Goal: Information Seeking & Learning: Learn about a topic

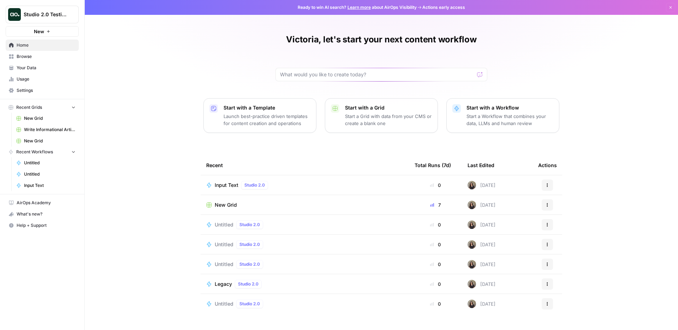
click at [47, 19] on button "Studio 2.0 Testing" at bounding box center [42, 15] width 73 height 18
type input "aeo"
click at [37, 62] on span "AirOps - AEO" at bounding box center [68, 64] width 93 height 7
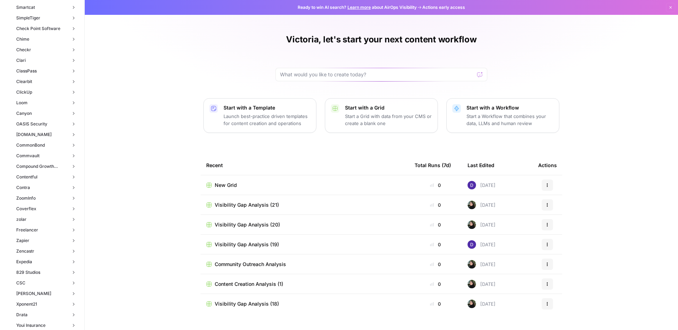
scroll to position [117, 0]
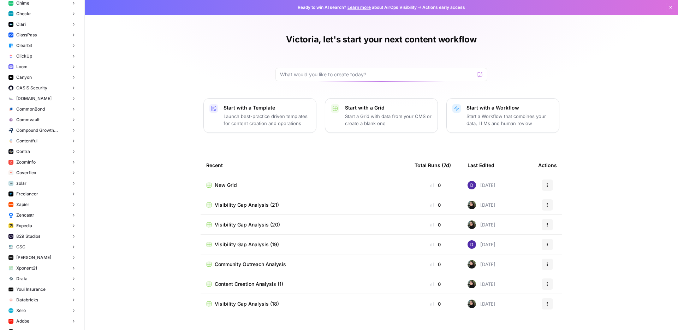
click at [38, 116] on button "Commvault" at bounding box center [42, 119] width 73 height 11
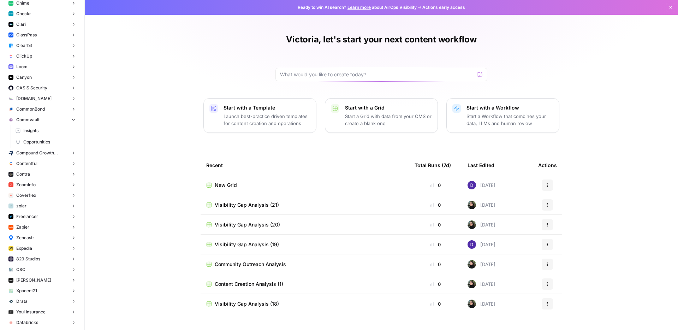
click at [37, 129] on span "Insights" at bounding box center [49, 130] width 52 height 6
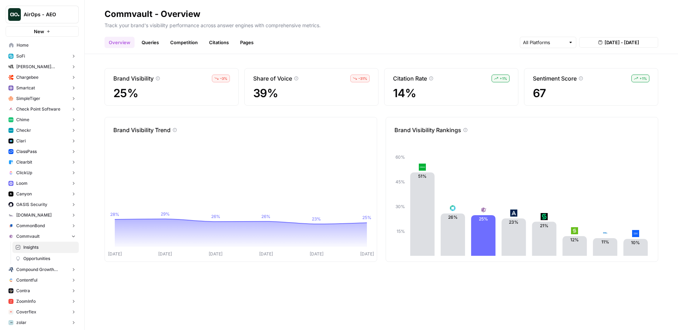
click at [153, 65] on div "Brand Visibility – 3 % 25% Share of Voice – 31 % 39% Citation Rate + 1 % 14% Se…" at bounding box center [381, 192] width 593 height 276
click at [48, 18] on button "AirOps - AEO" at bounding box center [42, 15] width 73 height 18
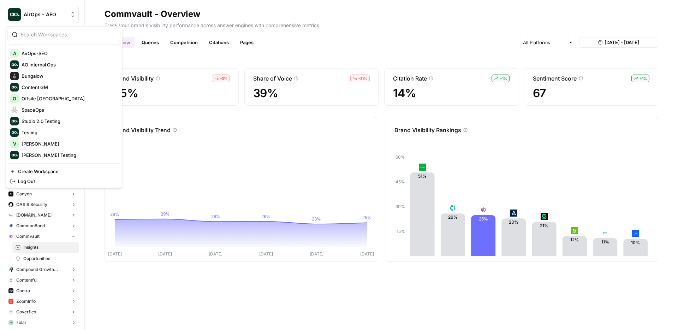
scroll to position [147, 0]
click at [37, 123] on span "Studio 2.0 Testing" at bounding box center [68, 120] width 93 height 7
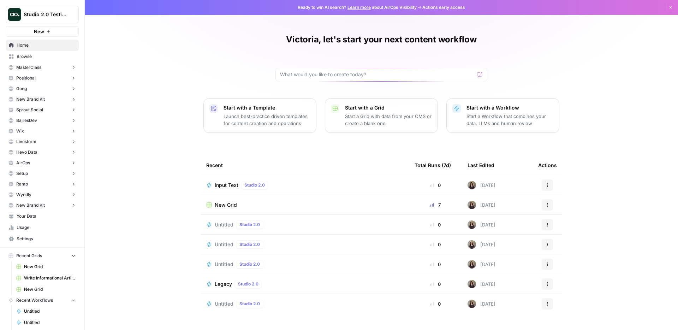
click at [50, 103] on button "New Brand Kit" at bounding box center [42, 99] width 73 height 11
click at [56, 108] on span "Insights" at bounding box center [49, 110] width 52 height 6
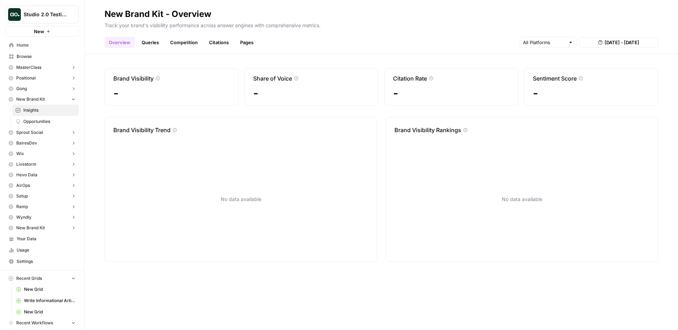
click at [153, 39] on link "Queries" at bounding box center [150, 42] width 26 height 11
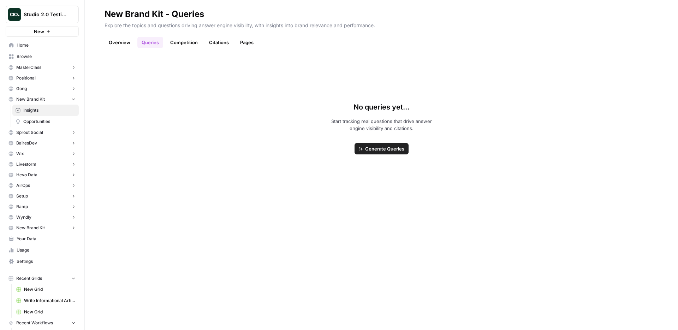
click at [304, 96] on div "No queries yet... Start tracking real questions that drive answer engine visibi…" at bounding box center [382, 128] width 554 height 86
click at [291, 128] on div "No queries yet... Start tracking real questions that drive answer engine visibi…" at bounding box center [382, 128] width 554 height 86
click at [60, 102] on button "New Brand Kit" at bounding box center [42, 99] width 73 height 11
click at [234, 159] on div "No queries yet... Start tracking real questions that drive answer engine visibi…" at bounding box center [382, 128] width 554 height 86
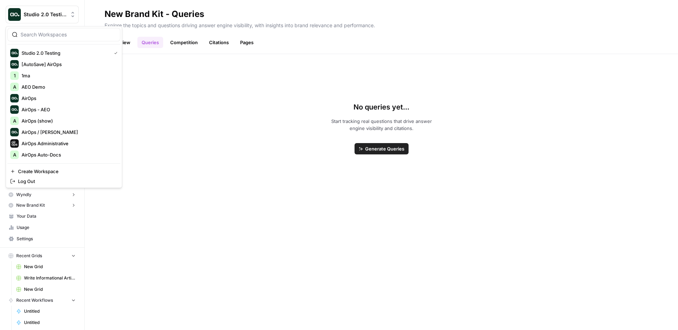
click at [50, 15] on span "Studio 2.0 Testing" at bounding box center [45, 14] width 43 height 7
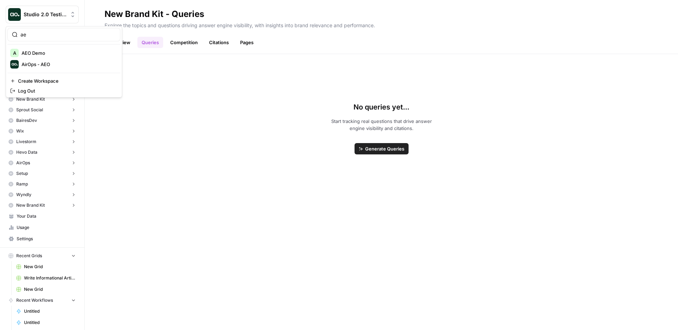
type input "ae"
click at [49, 67] on span "AirOps - AEO" at bounding box center [68, 64] width 93 height 7
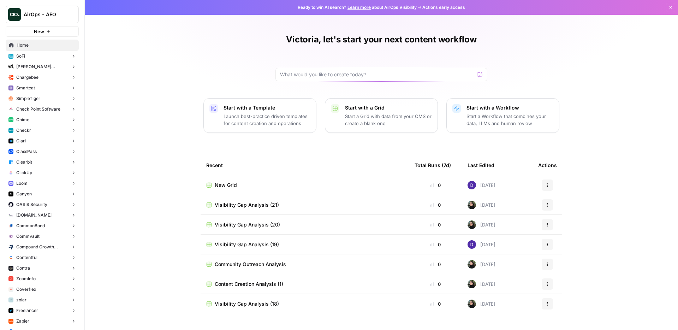
click at [49, 117] on button "Chime" at bounding box center [42, 119] width 73 height 11
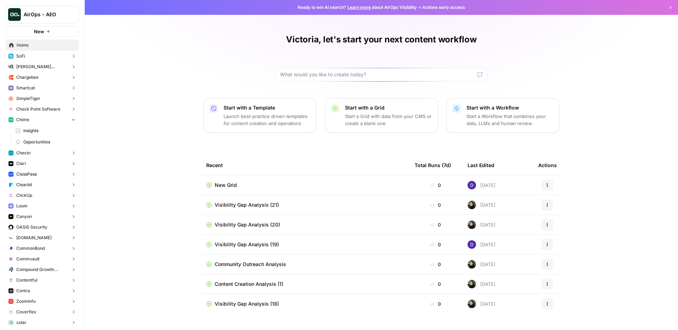
click at [53, 130] on span "Insights" at bounding box center [49, 130] width 52 height 6
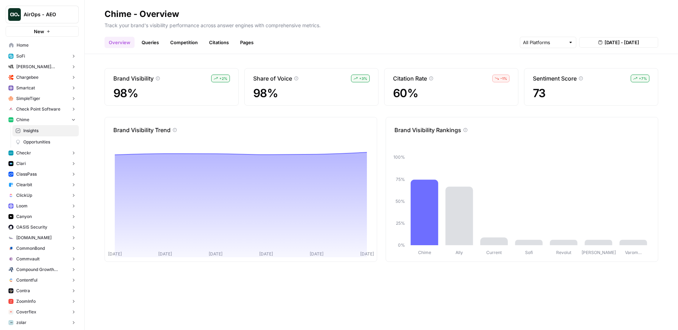
click at [217, 38] on link "Citations" at bounding box center [219, 42] width 28 height 11
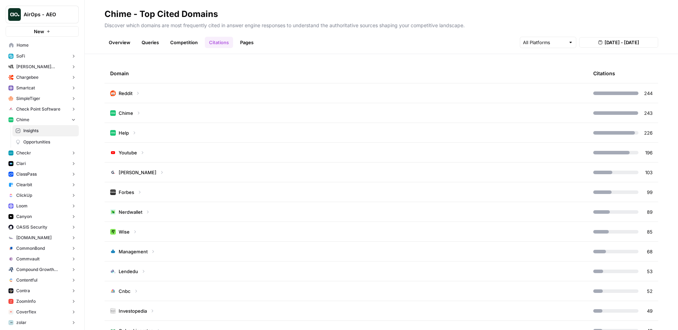
scroll to position [5, 0]
click at [150, 39] on link "Queries" at bounding box center [150, 42] width 26 height 11
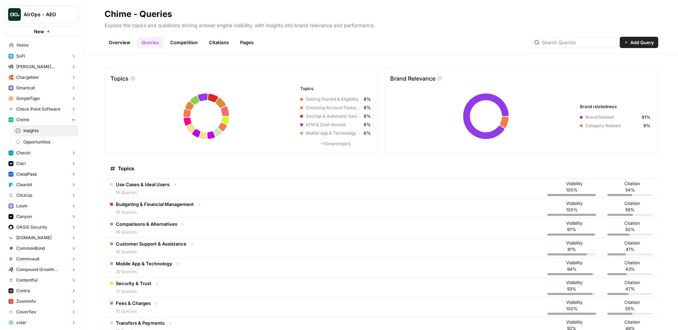
click at [143, 188] on div "Use Cases & Ideal Users 16 Queries" at bounding box center [143, 188] width 54 height 15
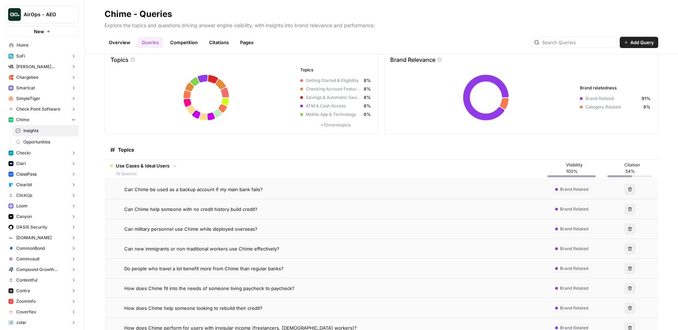
scroll to position [23, 0]
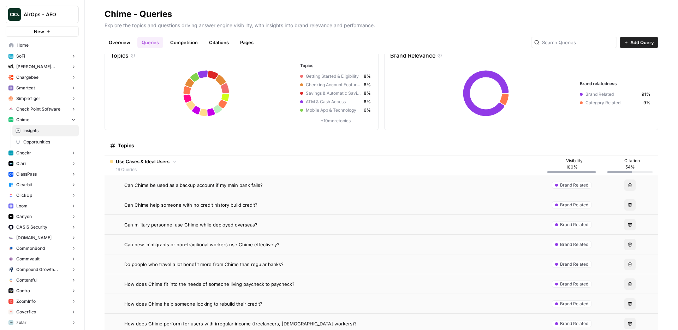
click at [155, 189] on td "Can Chime be used as a backup account if my main bank fails?" at bounding box center [323, 184] width 437 height 19
